Goal: Complete application form

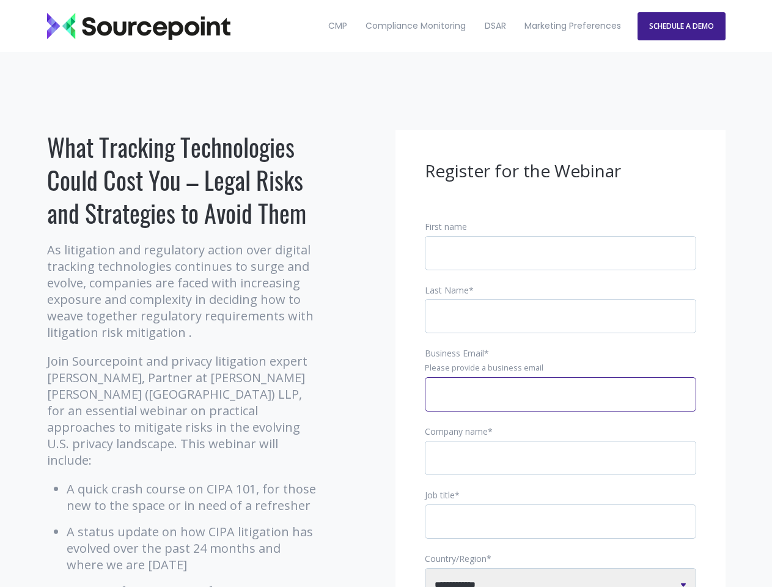
click at [560, 404] on input "Business Email *" at bounding box center [560, 394] width 271 height 34
